Goal: Task Accomplishment & Management: Complete application form

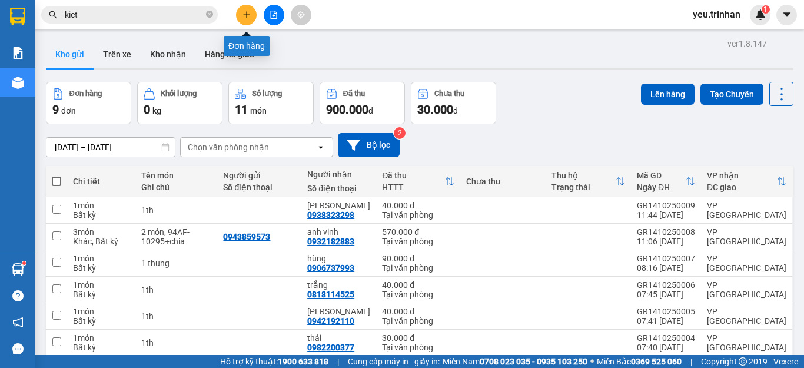
click at [250, 16] on icon "plus" at bounding box center [247, 15] width 8 height 8
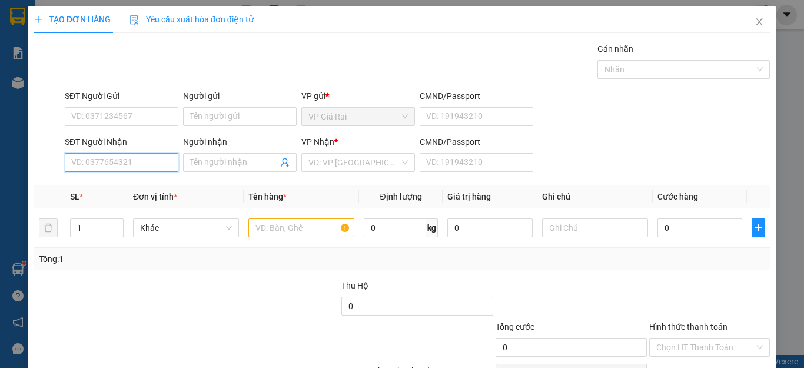
click at [102, 161] on input "SĐT Người Nhận" at bounding box center [122, 162] width 114 height 19
type input "0934069507"
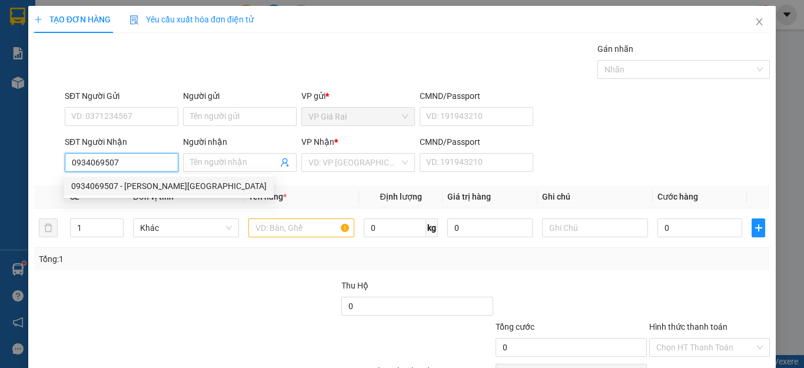
click at [137, 187] on div "0934069507 - [PERSON_NAME][GEOGRAPHIC_DATA]" at bounding box center [168, 186] width 195 height 13
type input "[PERSON_NAME]"
type input "30.000"
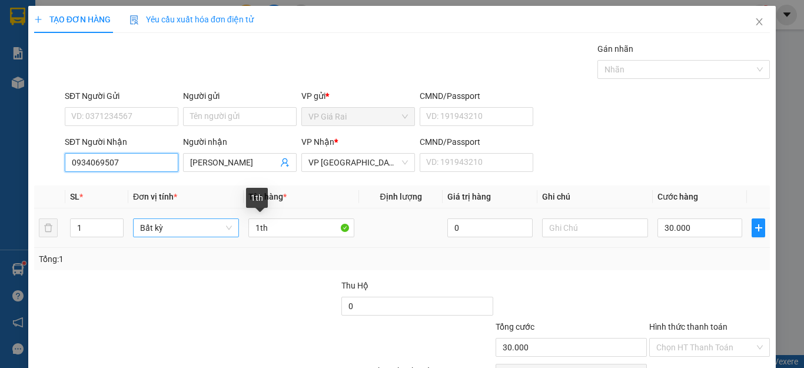
type input "0934069507"
drag, startPoint x: 226, startPoint y: 229, endPoint x: 197, endPoint y: 234, distance: 28.7
click at [197, 234] on tr "1 Bất kỳ 1th 0 30.000" at bounding box center [402, 227] width 736 height 39
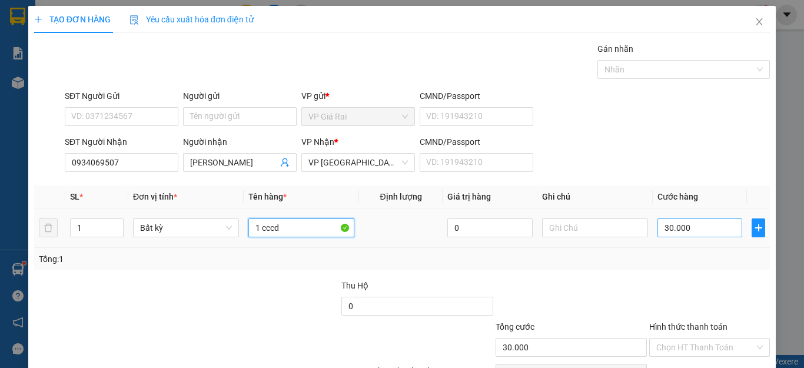
type input "1 cccd"
click at [674, 227] on input "30.000" at bounding box center [700, 227] width 85 height 19
type input "2"
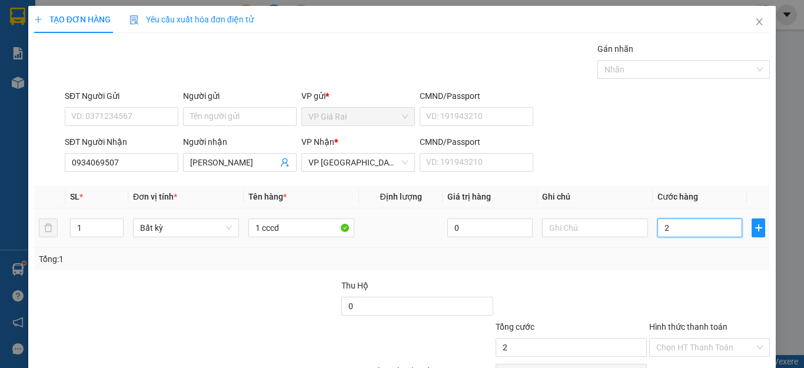
type input "20"
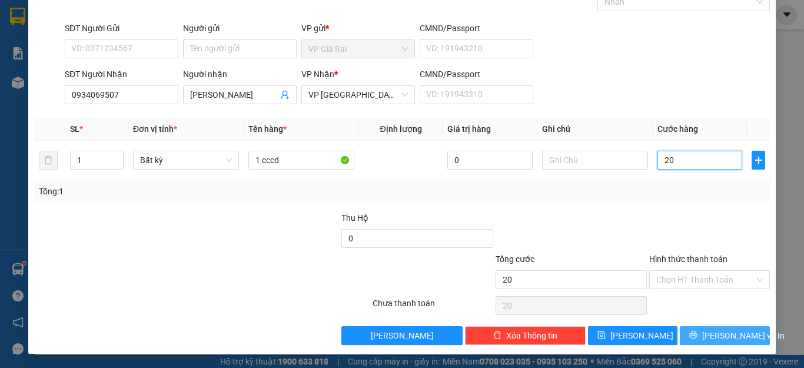
type input "20"
type input "20.000"
click at [717, 337] on span "[PERSON_NAME] và In" at bounding box center [743, 335] width 82 height 13
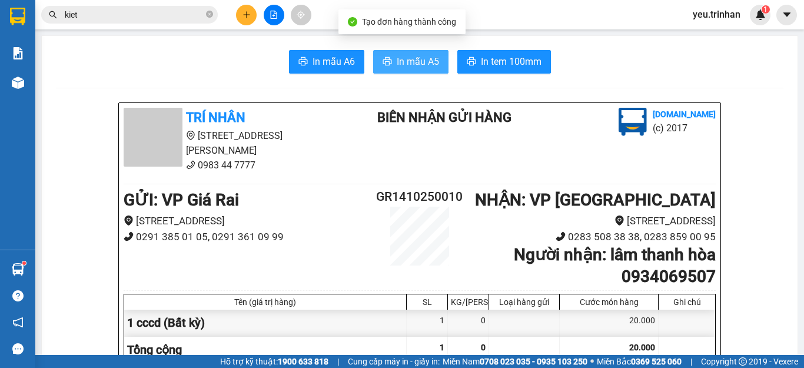
click at [397, 54] on span "In mẫu A5" at bounding box center [418, 61] width 42 height 15
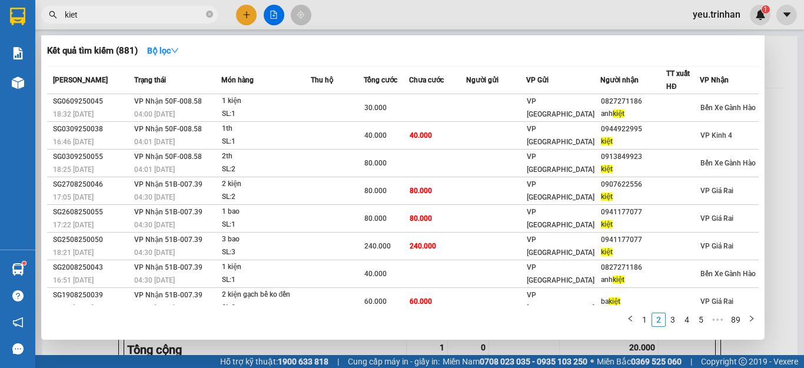
drag, startPoint x: 110, startPoint y: 14, endPoint x: 32, endPoint y: 20, distance: 77.4
click at [32, 20] on section "Kết quả tìm kiếm ( 881 ) Bộ lọc Mã ĐH Trạng thái Món hàng Thu hộ Tổng cước Chưa…" at bounding box center [402, 184] width 804 height 368
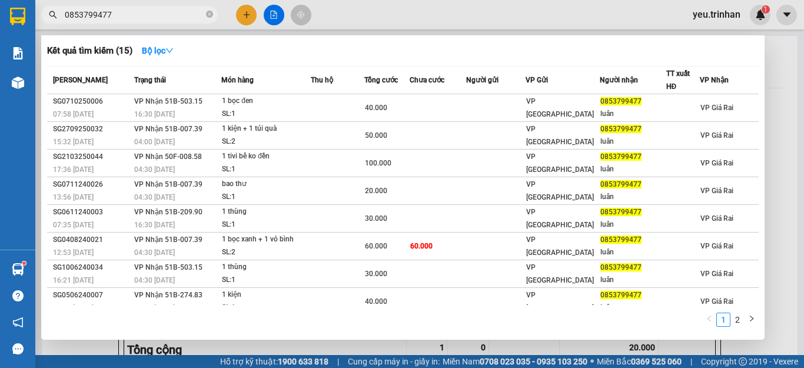
type input "0853799477"
click at [772, 58] on div at bounding box center [402, 184] width 804 height 368
